Goal: Task Accomplishment & Management: Complete application form

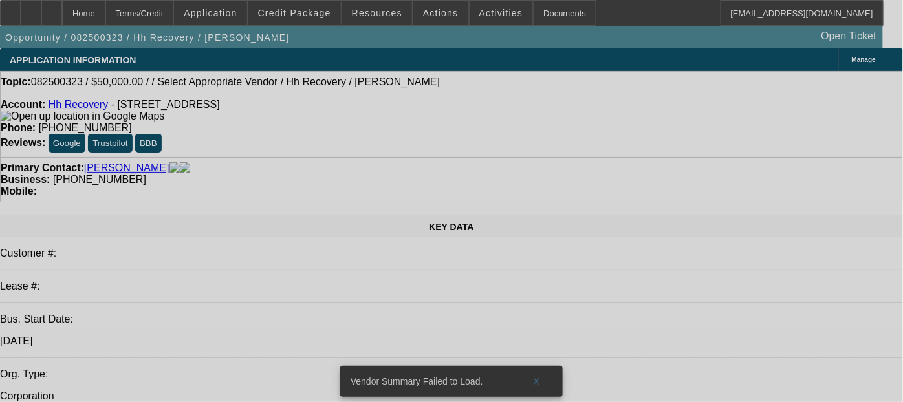
select select "0"
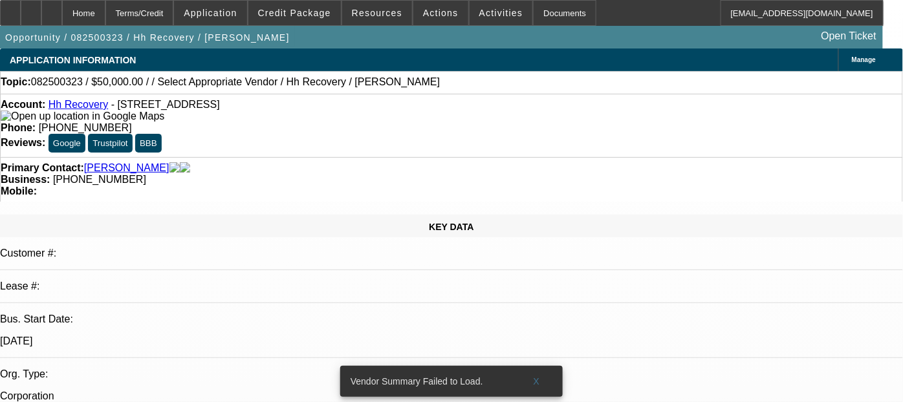
select select "2"
select select "0.1"
select select "1"
select select "2"
select select "4"
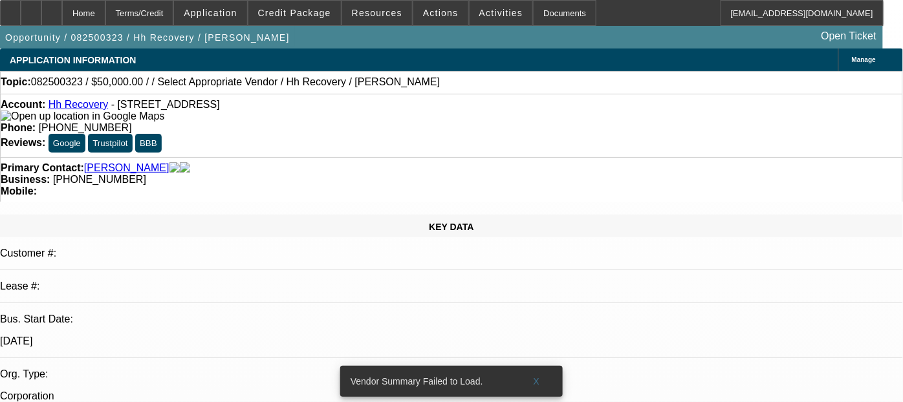
click at [534, 376] on span "X" at bounding box center [537, 381] width 7 height 10
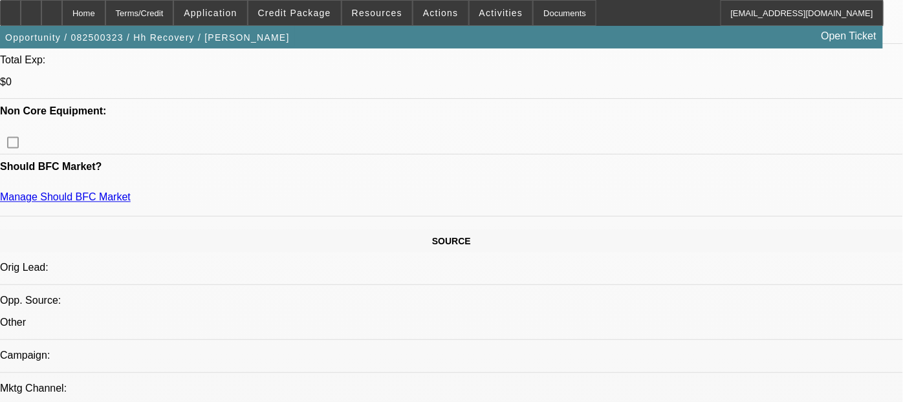
scroll to position [574, 0]
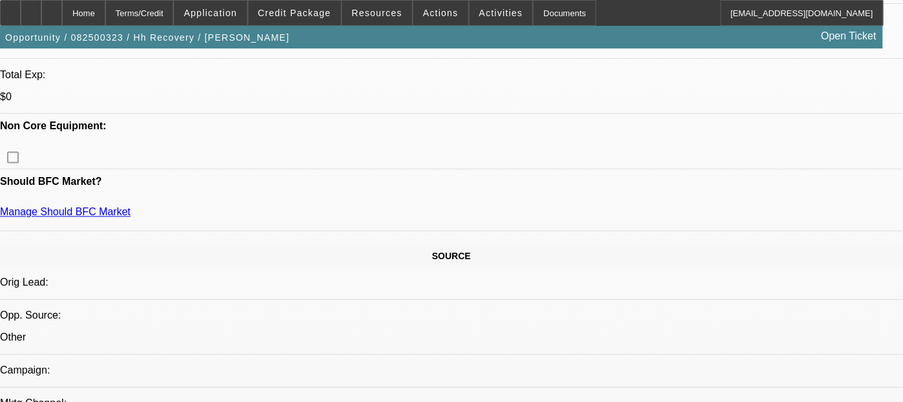
drag, startPoint x: 278, startPoint y: 105, endPoint x: 314, endPoint y: 105, distance: 35.6
drag, startPoint x: 314, startPoint y: 105, endPoint x: 206, endPoint y: 103, distance: 108.1
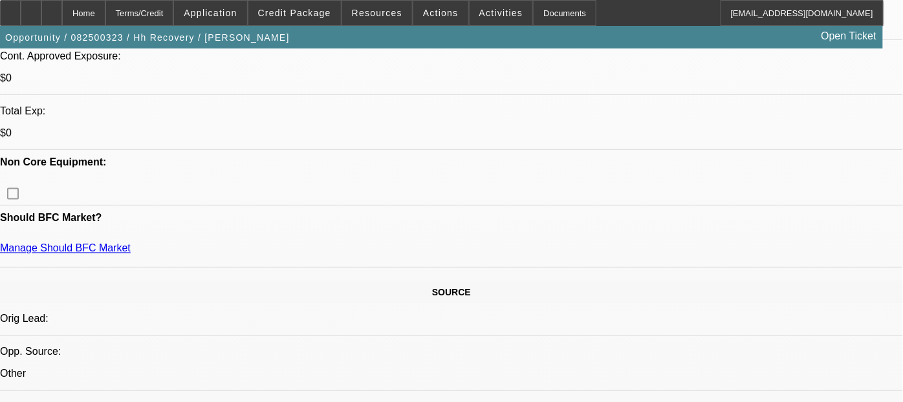
scroll to position [503, 0]
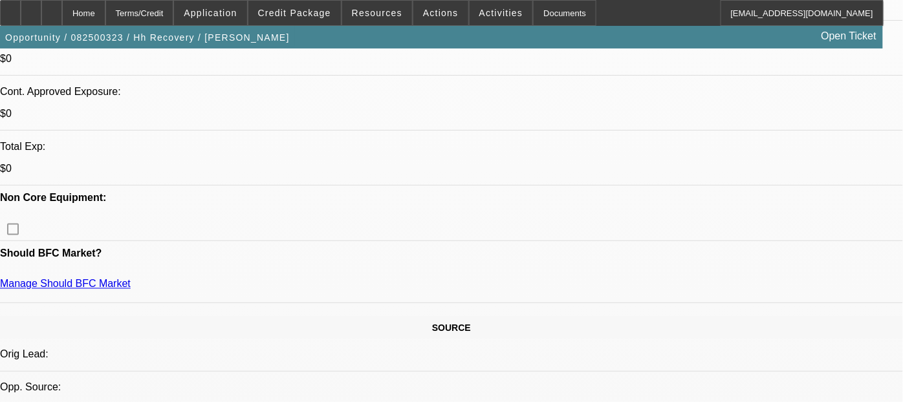
drag, startPoint x: 708, startPoint y: 105, endPoint x: 682, endPoint y: 113, distance: 27.2
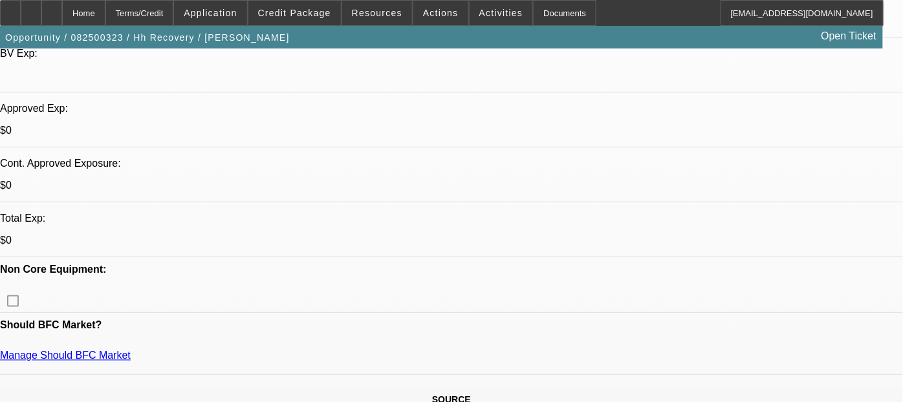
scroll to position [72, 0]
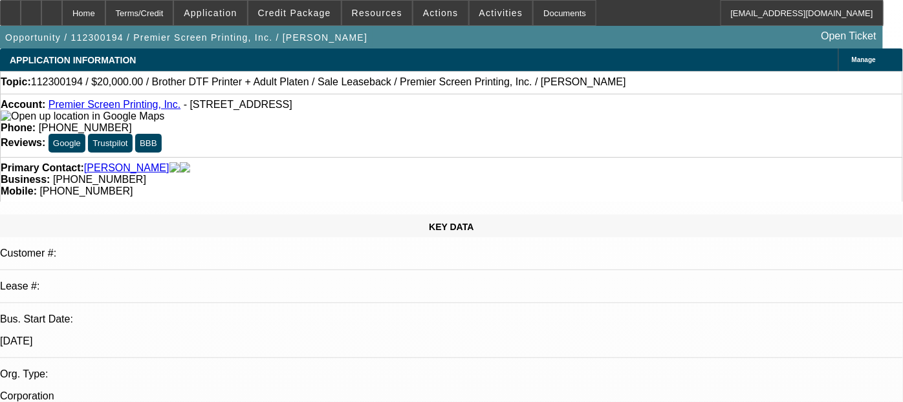
select select "0"
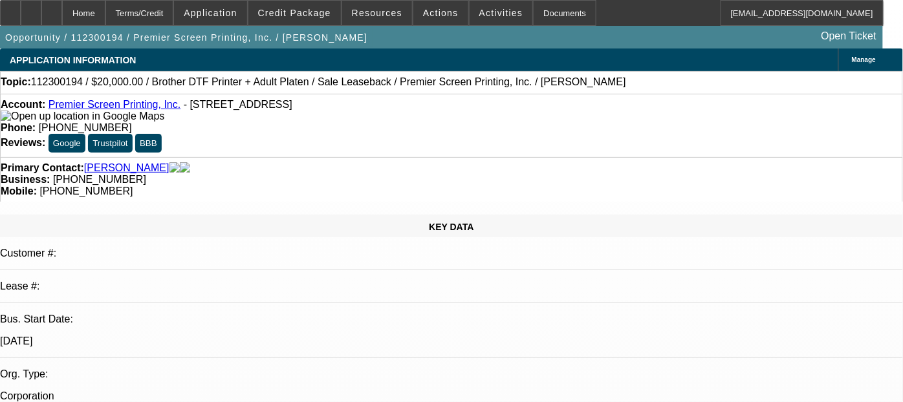
select select "0"
select select "1"
select select "6"
select select "1"
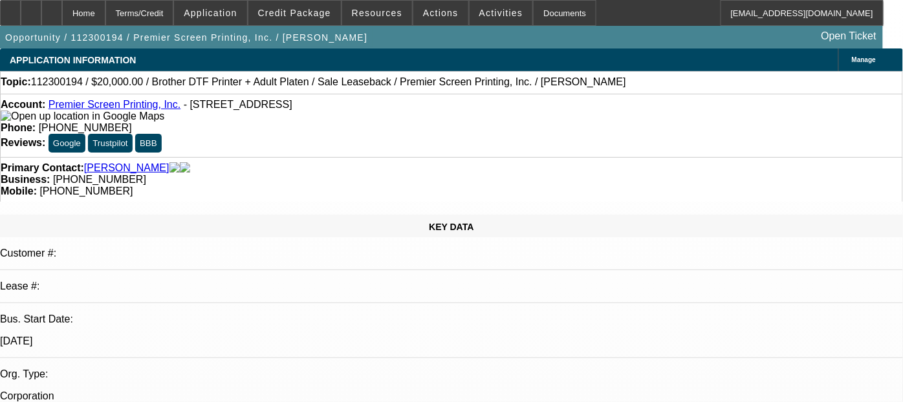
select select "1"
select select "6"
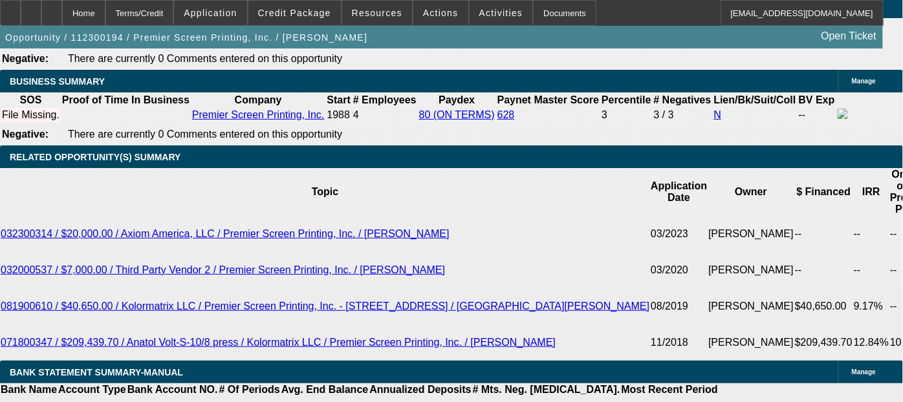
scroll to position [2156, 0]
